Goal: Task Accomplishment & Management: Use online tool/utility

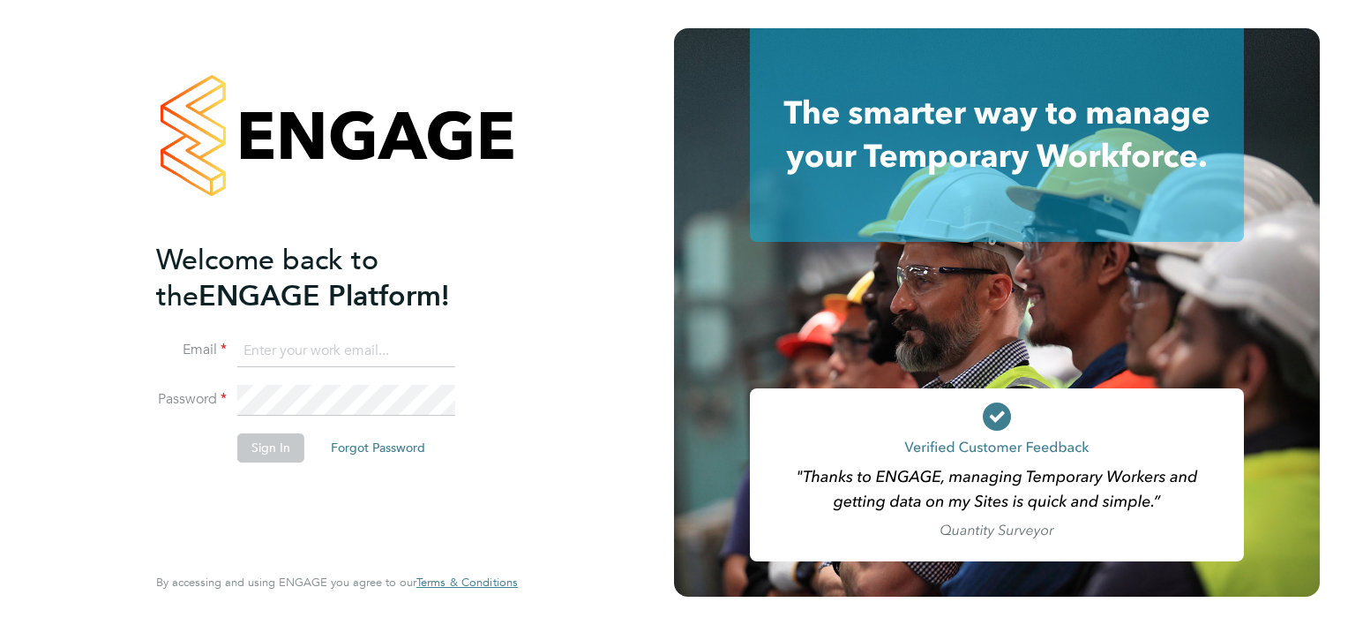
type input "jason.hardy@cpplc.com"
click at [268, 447] on button "Sign In" at bounding box center [270, 447] width 67 height 28
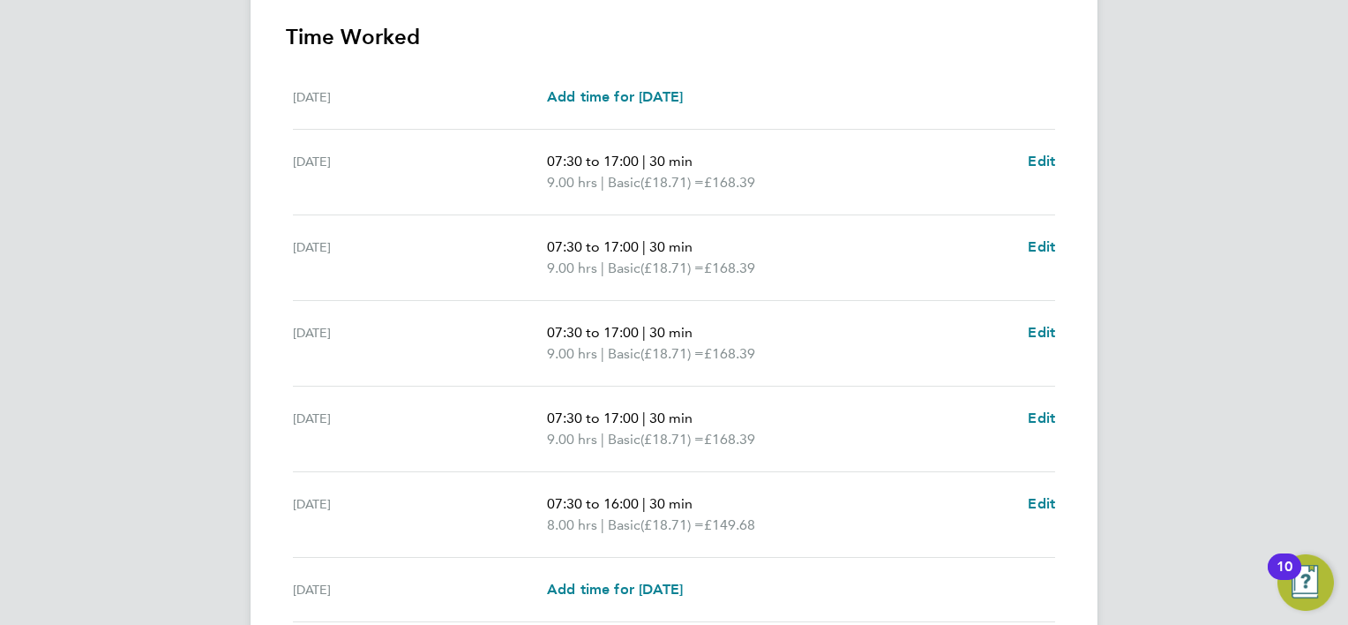
scroll to position [635, 0]
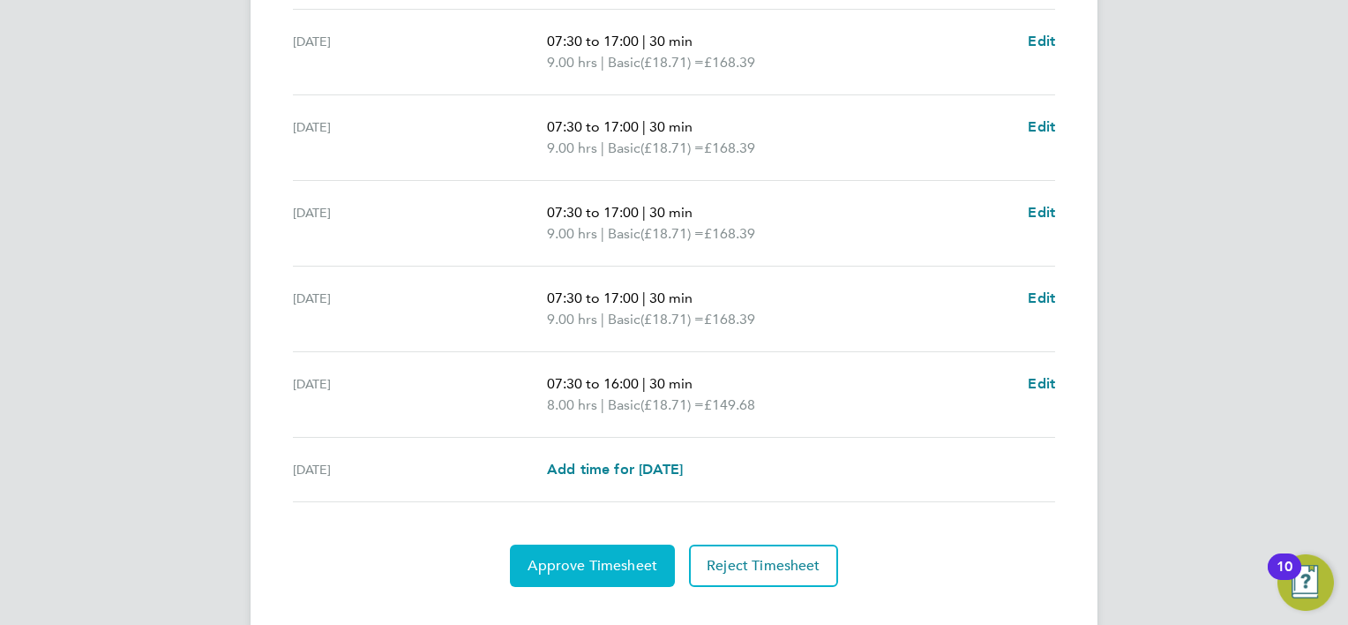
click at [581, 567] on span "Approve Timesheet" at bounding box center [593, 566] width 130 height 18
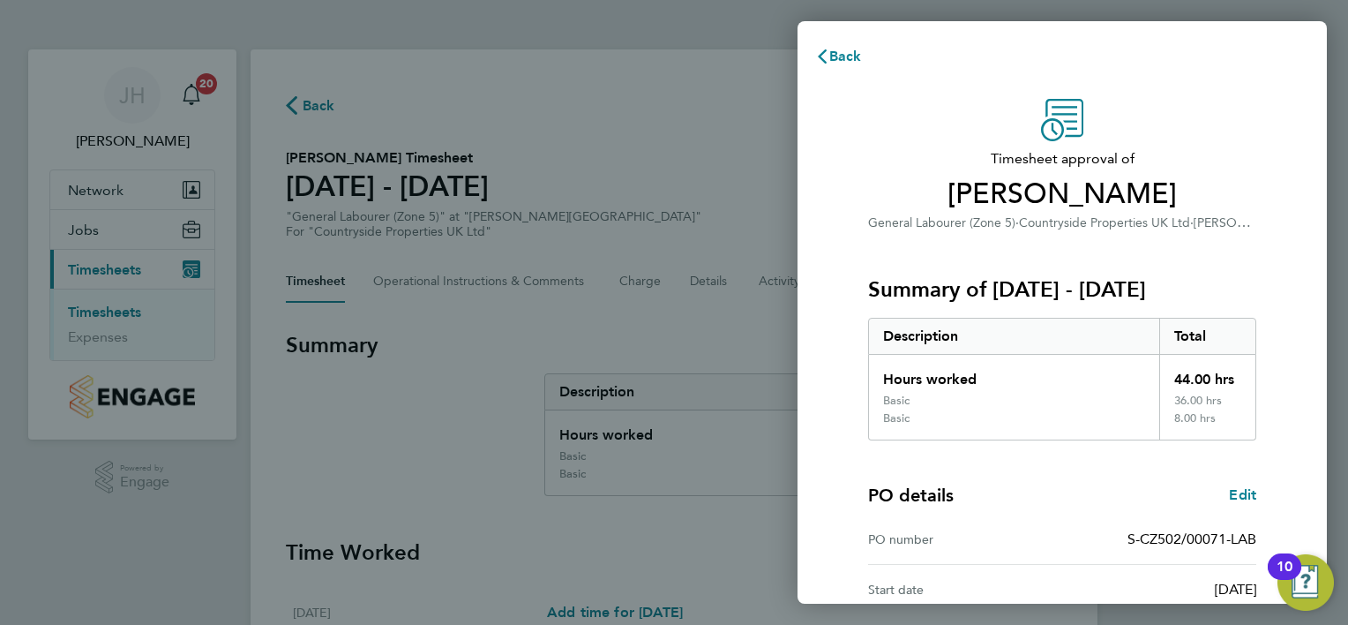
click at [1090, 486] on div "PO details Edit" at bounding box center [1062, 495] width 388 height 25
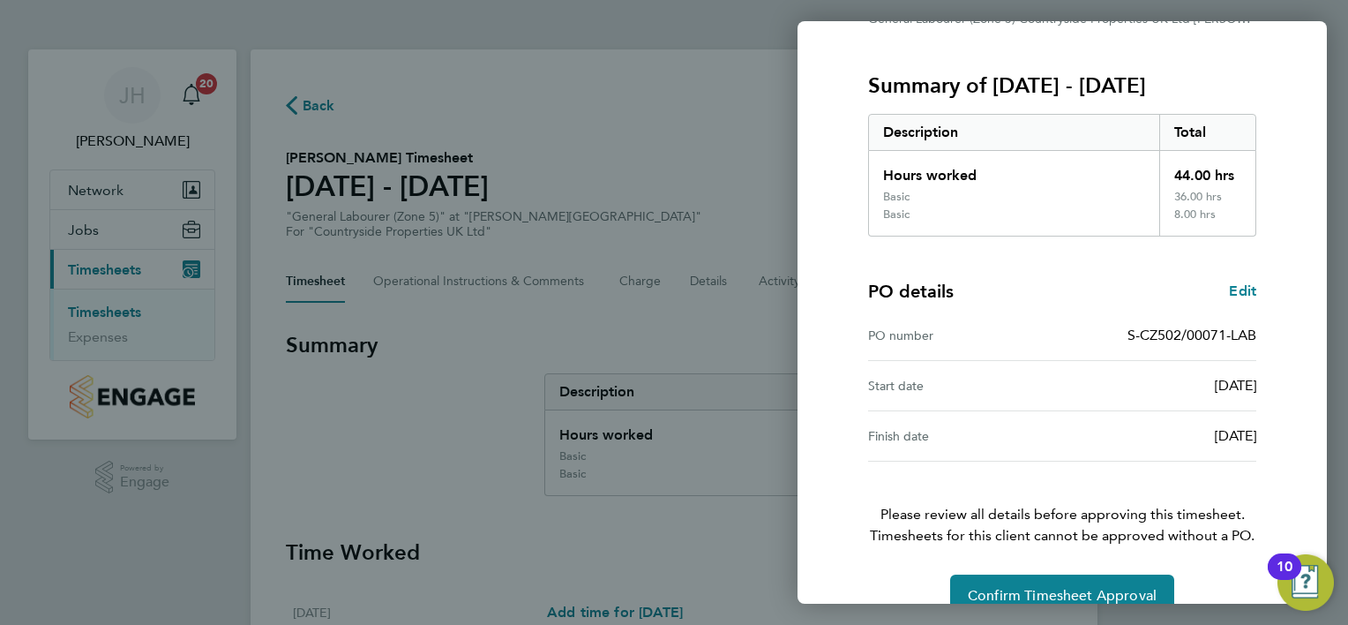
scroll to position [236, 0]
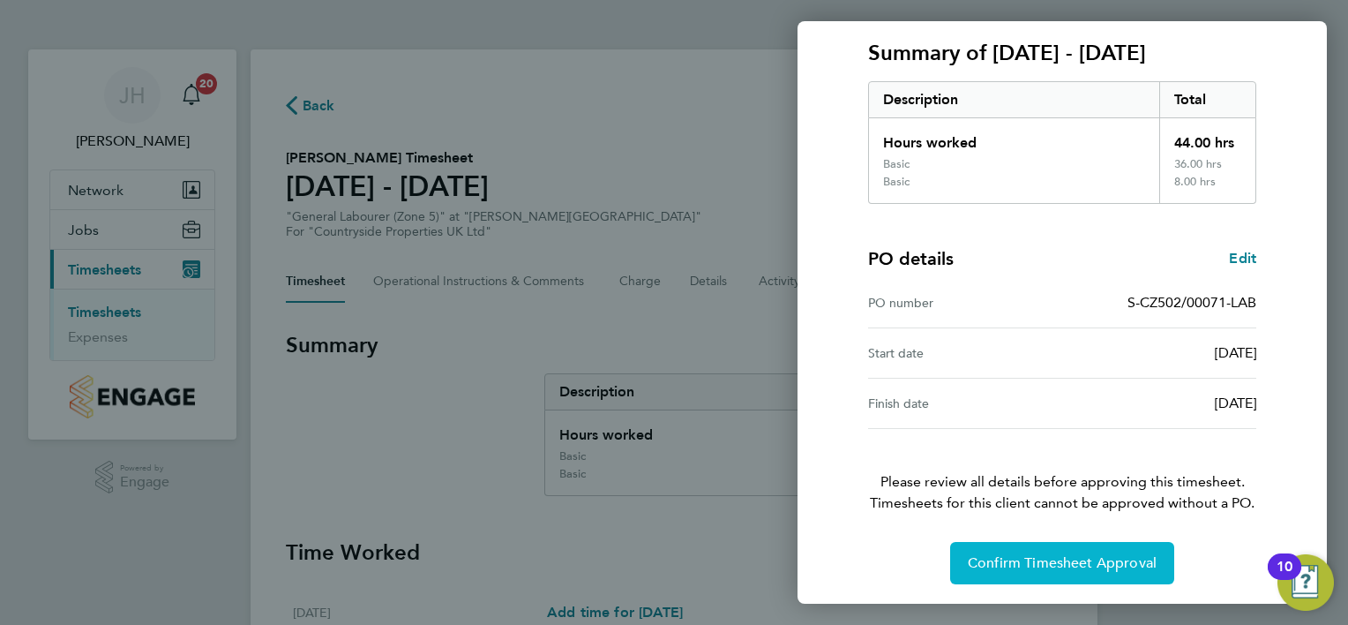
click at [1055, 555] on span "Confirm Timesheet Approval" at bounding box center [1062, 563] width 189 height 18
